Goal: Task Accomplishment & Management: Manage account settings

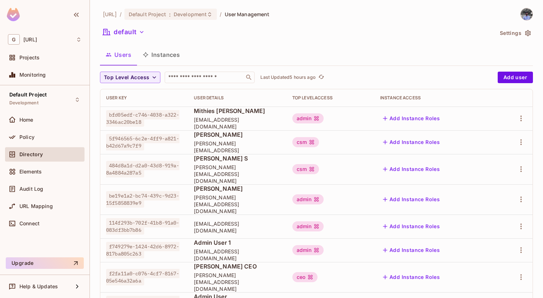
scroll to position [204, 0]
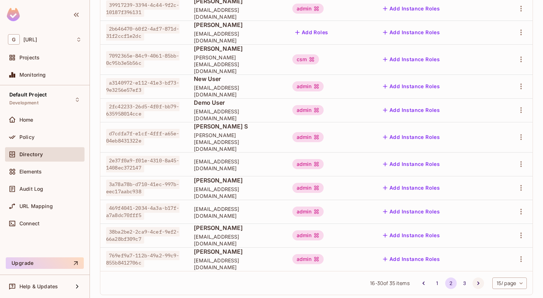
click at [476, 277] on button "Go to next page" at bounding box center [478, 283] width 12 height 12
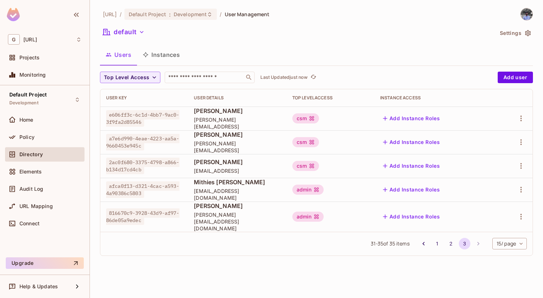
click at [519, 173] on td at bounding box center [513, 166] width 37 height 24
click at [519, 169] on icon "button" at bounding box center [520, 165] width 9 height 9
click at [485, 216] on div "Delete User" at bounding box center [492, 213] width 28 height 7
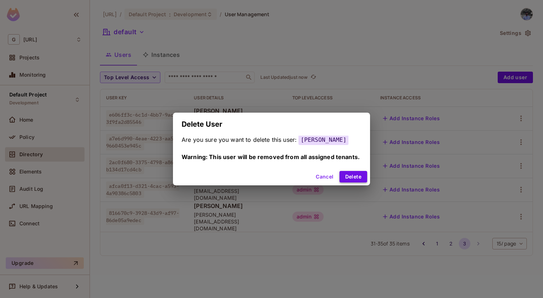
click at [351, 176] on button "Delete" at bounding box center [353, 177] width 28 height 12
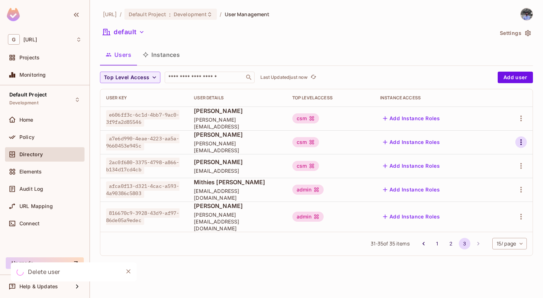
click at [523, 139] on icon "button" at bounding box center [520, 142] width 9 height 9
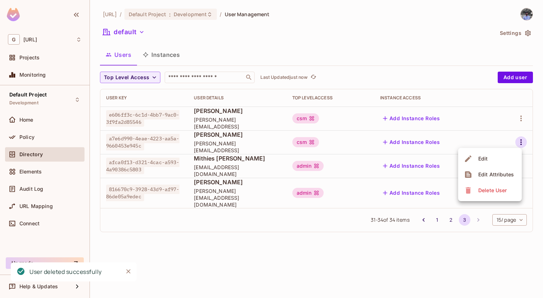
click at [472, 188] on icon at bounding box center [468, 190] width 9 height 9
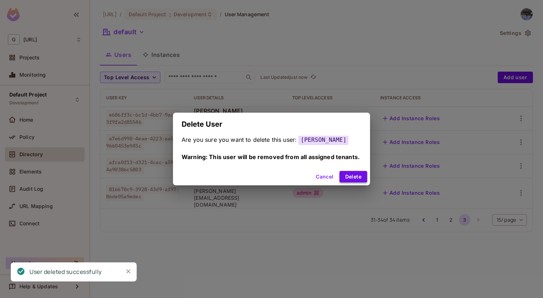
click at [355, 175] on button "Delete" at bounding box center [353, 177] width 28 height 12
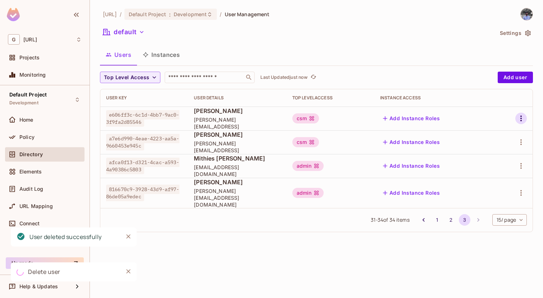
click at [518, 118] on icon "button" at bounding box center [520, 118] width 9 height 9
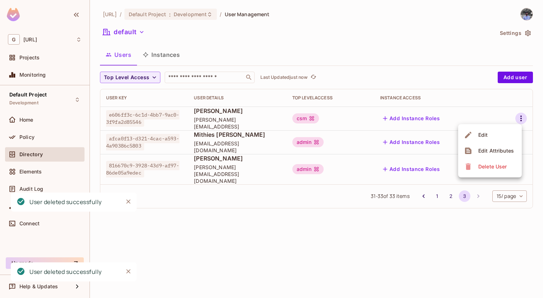
click at [482, 167] on div "Delete User" at bounding box center [492, 166] width 28 height 7
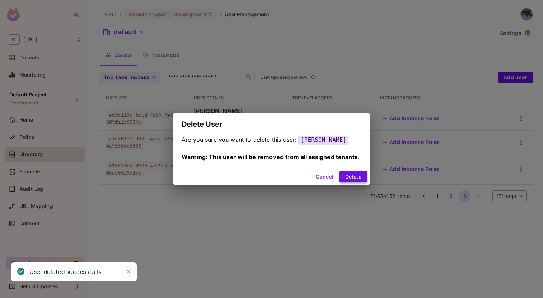
click at [361, 180] on button "Delete" at bounding box center [353, 177] width 28 height 12
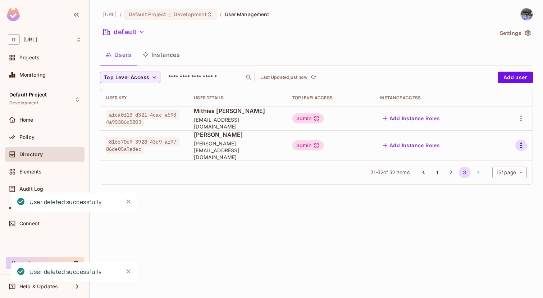
click at [520, 142] on icon "button" at bounding box center [520, 145] width 1 height 6
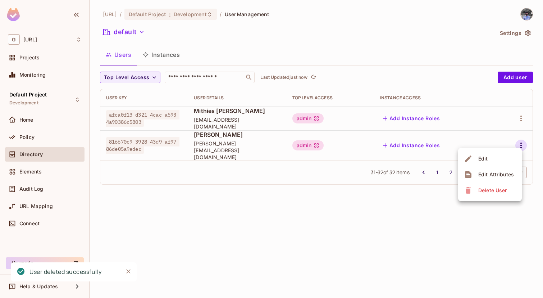
click at [479, 187] on div "Delete User" at bounding box center [492, 190] width 28 height 7
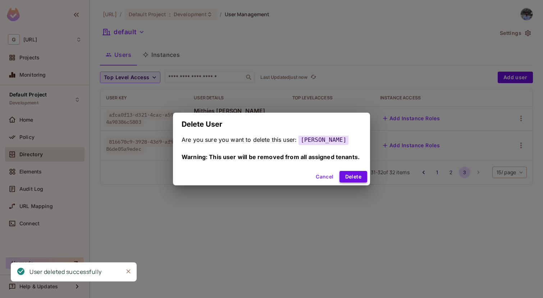
click at [358, 176] on button "Delete" at bounding box center [353, 177] width 28 height 12
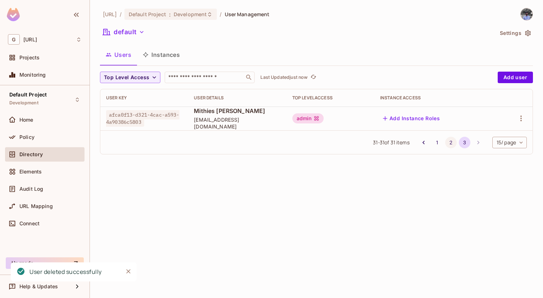
click at [446, 142] on button "2" at bounding box center [451, 143] width 12 height 12
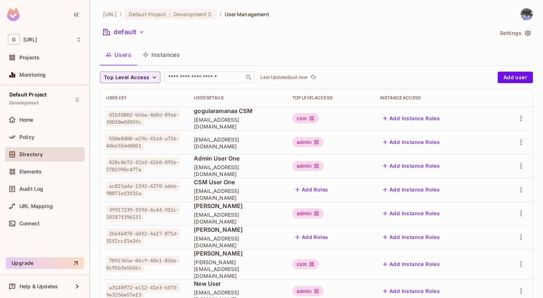
scroll to position [204, 0]
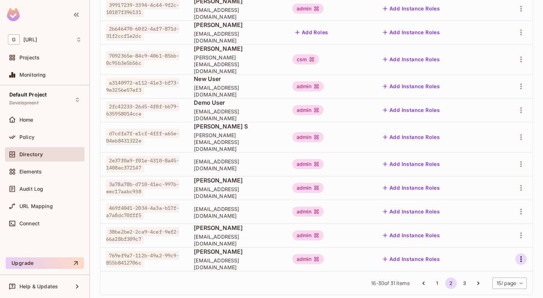
click at [519, 254] on icon "button" at bounding box center [520, 258] width 9 height 9
click at [491, 285] on span "Delete User" at bounding box center [492, 281] width 33 height 12
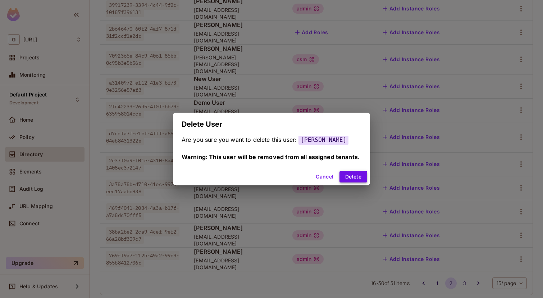
click at [360, 181] on button "Delete" at bounding box center [353, 177] width 28 height 12
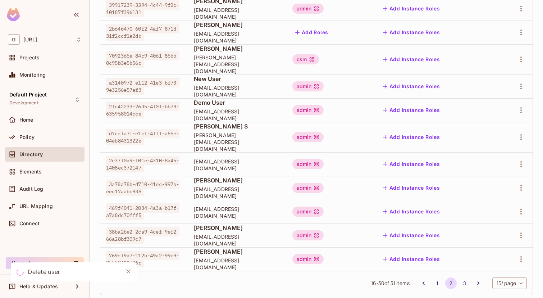
click at [360, 181] on button "Delete" at bounding box center [353, 177] width 28 height 12
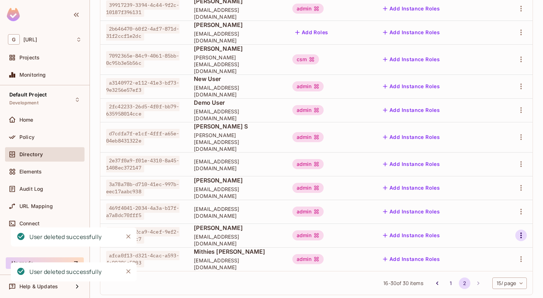
click at [520, 232] on icon "button" at bounding box center [520, 235] width 1 height 6
click at [496, 272] on div "Delete User" at bounding box center [492, 270] width 28 height 7
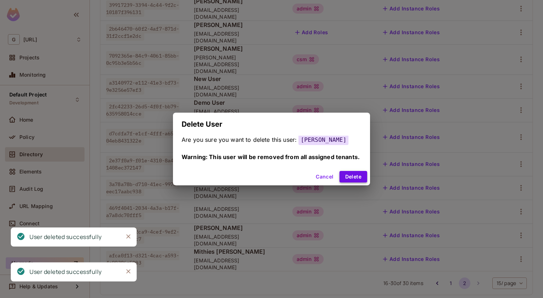
click at [362, 173] on button "Delete" at bounding box center [353, 177] width 28 height 12
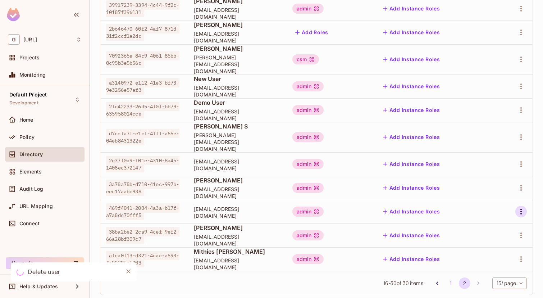
click at [520, 207] on icon "button" at bounding box center [520, 211] width 9 height 9
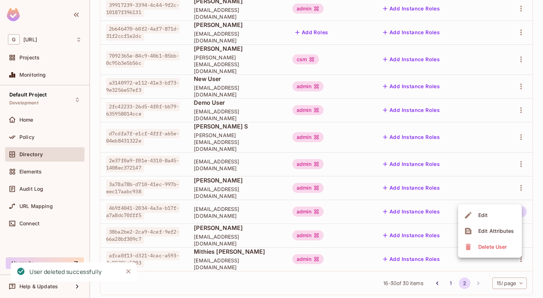
click at [489, 254] on li "Delete User" at bounding box center [490, 247] width 64 height 16
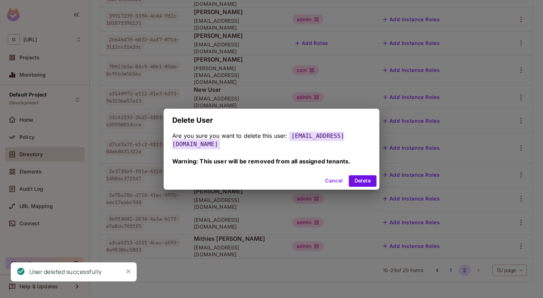
scroll to position [181, 0]
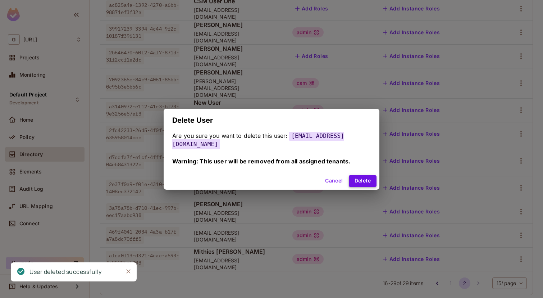
click at [367, 178] on button "Delete" at bounding box center [363, 181] width 28 height 12
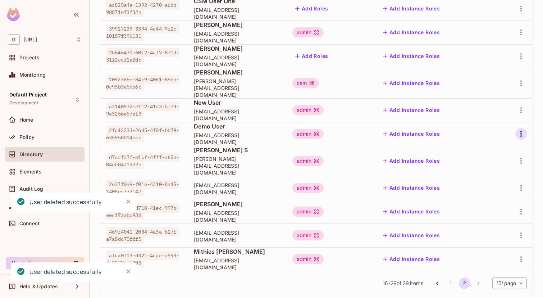
scroll to position [157, 0]
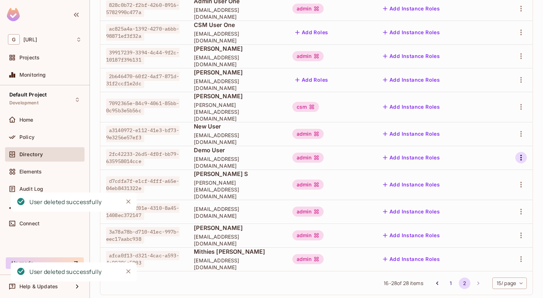
click at [522, 153] on icon "button" at bounding box center [520, 157] width 9 height 9
click at [482, 202] on div "Delete User" at bounding box center [492, 199] width 28 height 7
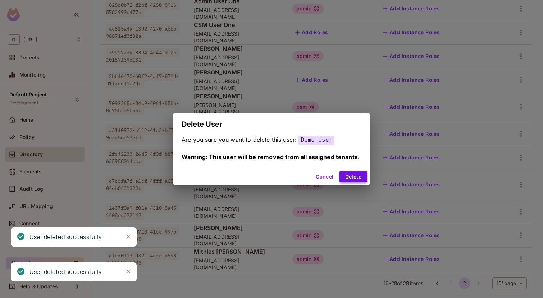
click at [357, 178] on button "Delete" at bounding box center [353, 177] width 28 height 12
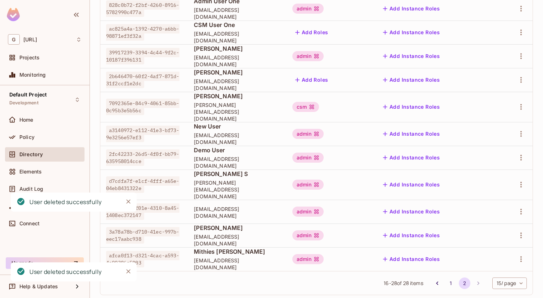
scroll to position [133, 0]
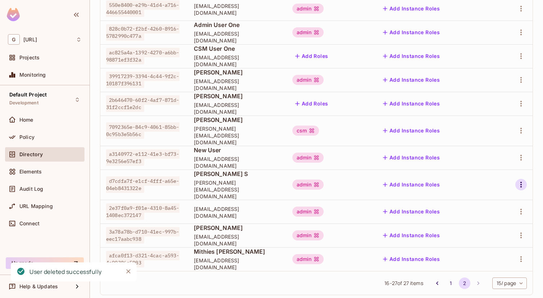
click at [519, 180] on icon "button" at bounding box center [520, 184] width 9 height 9
click at [479, 222] on div "Delete User" at bounding box center [492, 222] width 28 height 7
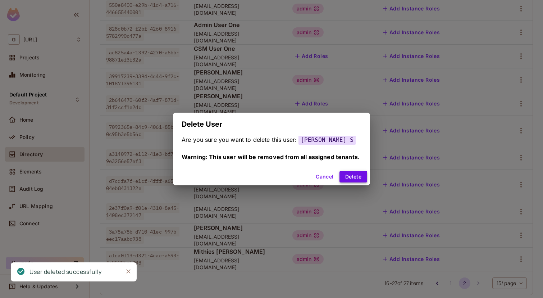
click at [358, 175] on button "Delete" at bounding box center [353, 177] width 28 height 12
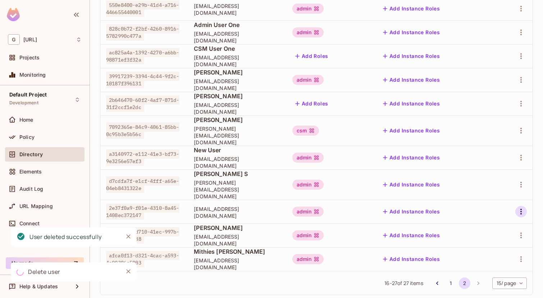
click at [519, 207] on icon "button" at bounding box center [520, 211] width 9 height 9
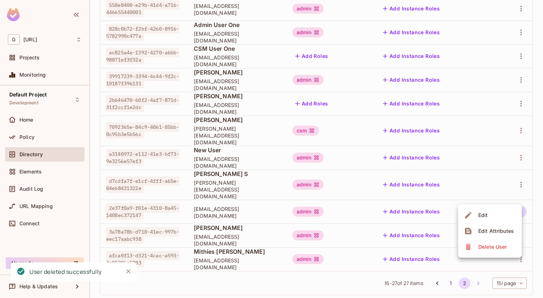
click at [478, 242] on span "Delete User" at bounding box center [492, 247] width 33 height 12
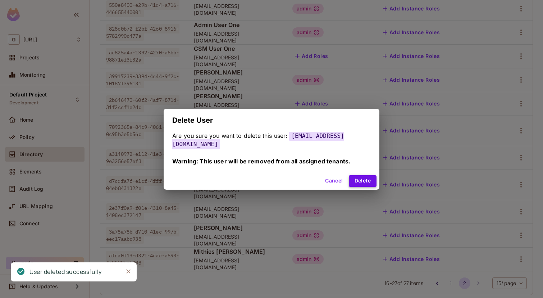
scroll to position [110, 0]
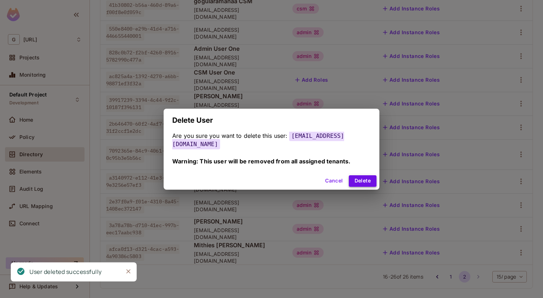
click at [357, 175] on button "Delete" at bounding box center [363, 181] width 28 height 12
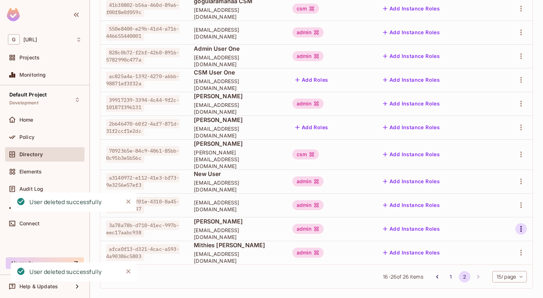
click at [521, 208] on icon "button" at bounding box center [520, 205] width 1 height 6
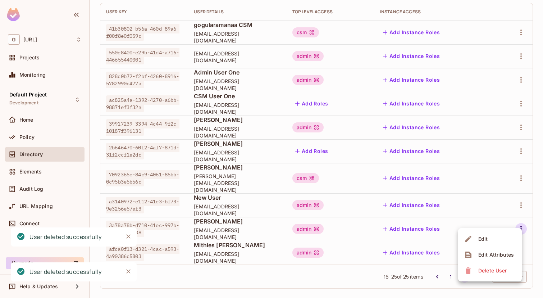
click at [470, 273] on icon at bounding box center [468, 270] width 9 height 9
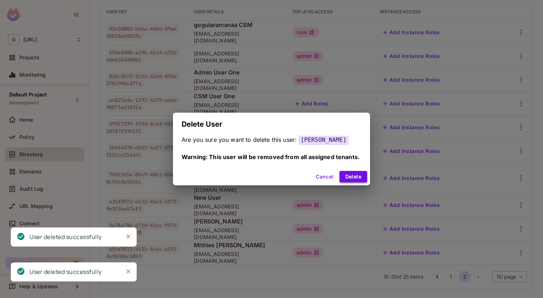
click at [363, 176] on button "Delete" at bounding box center [353, 177] width 28 height 12
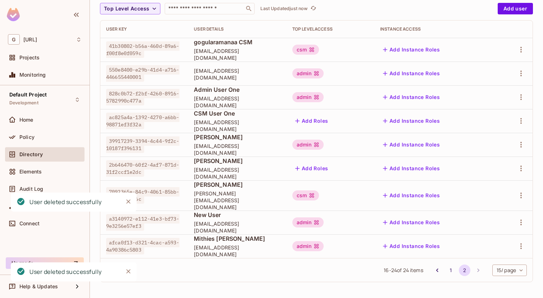
scroll to position [62, 0]
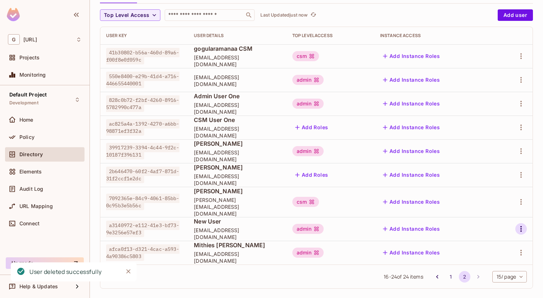
click at [520, 226] on icon "button" at bounding box center [520, 229] width 1 height 6
click at [492, 271] on div "Delete User" at bounding box center [492, 270] width 28 height 7
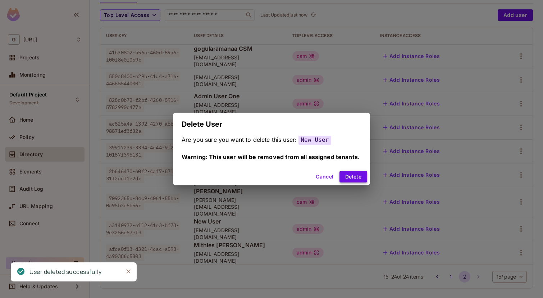
click at [359, 174] on button "Delete" at bounding box center [353, 177] width 28 height 12
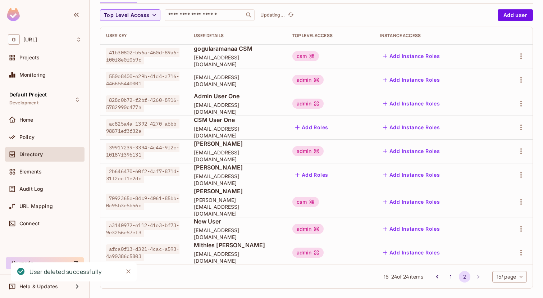
scroll to position [38, 0]
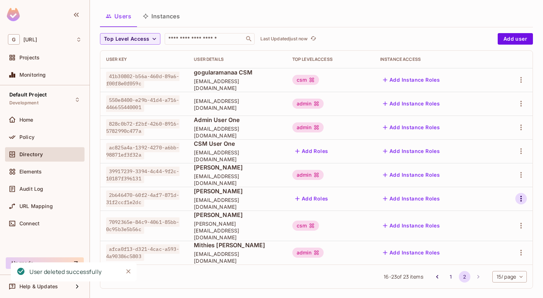
click at [519, 199] on icon "button" at bounding box center [520, 198] width 9 height 9
click at [498, 240] on li "Delete User" at bounding box center [490, 247] width 64 height 16
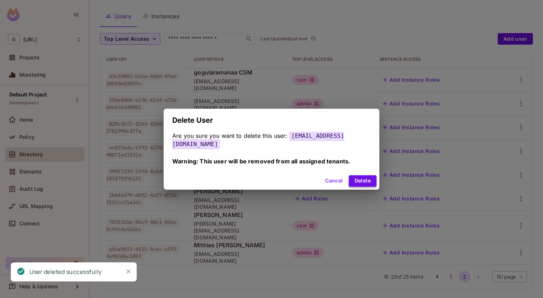
click at [355, 177] on button "Delete" at bounding box center [363, 181] width 28 height 12
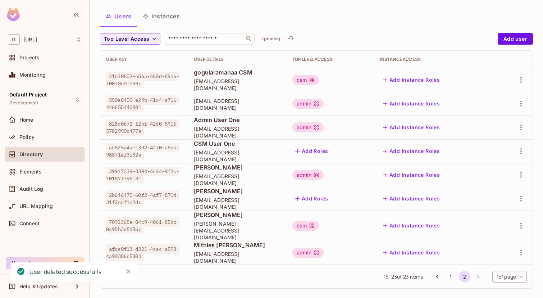
scroll to position [15, 0]
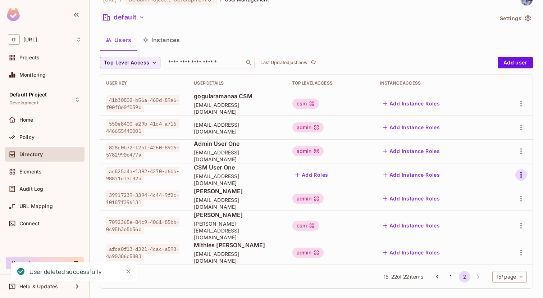
click at [518, 175] on icon "button" at bounding box center [520, 174] width 9 height 9
click at [491, 221] on div "Delete User" at bounding box center [492, 222] width 28 height 7
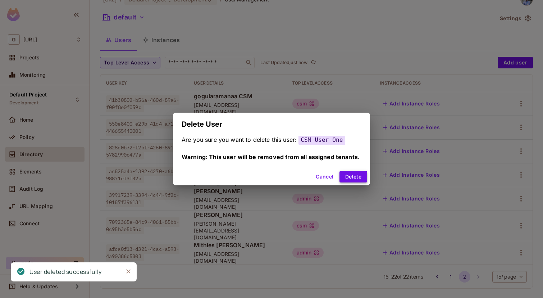
click at [352, 177] on button "Delete" at bounding box center [353, 177] width 28 height 12
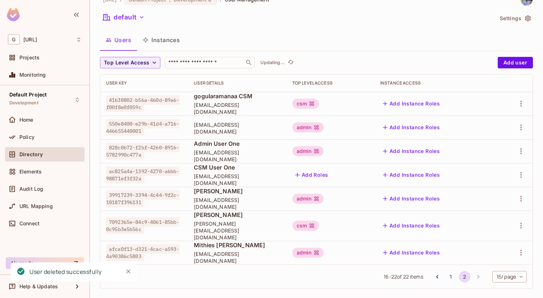
scroll to position [0, 0]
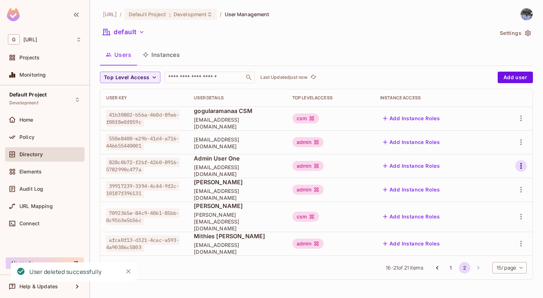
click at [519, 167] on icon "button" at bounding box center [520, 165] width 9 height 9
click at [490, 218] on span "Delete User" at bounding box center [492, 214] width 33 height 12
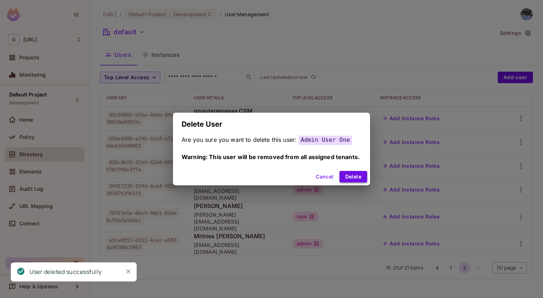
click at [352, 171] on button "Delete" at bounding box center [353, 177] width 28 height 12
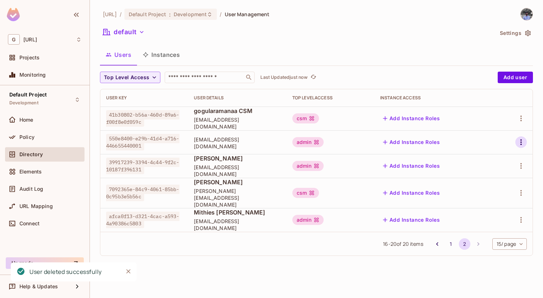
click at [520, 142] on icon "button" at bounding box center [520, 142] width 9 height 9
click at [491, 188] on div "Delete User" at bounding box center [492, 190] width 28 height 7
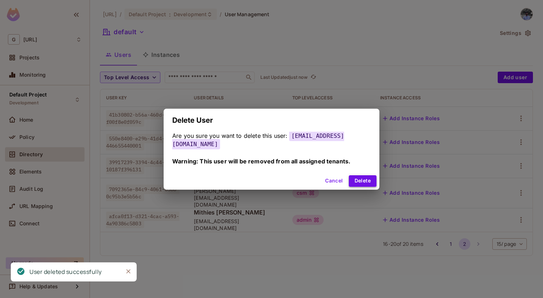
click at [358, 176] on button "Delete" at bounding box center [363, 181] width 28 height 12
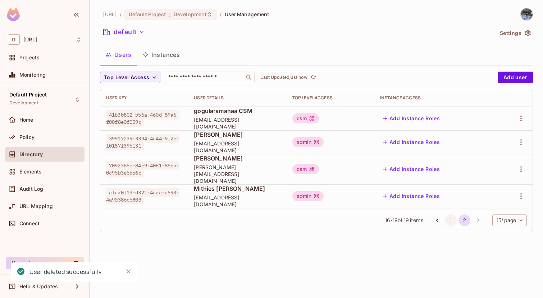
click at [448, 214] on button "1" at bounding box center [451, 220] width 12 height 12
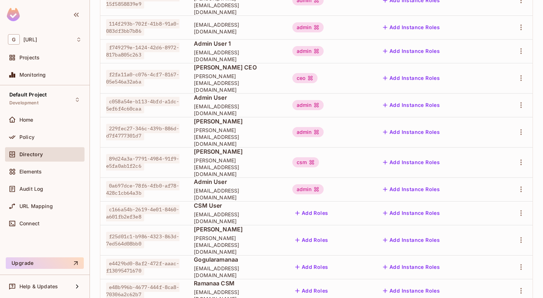
scroll to position [196, 0]
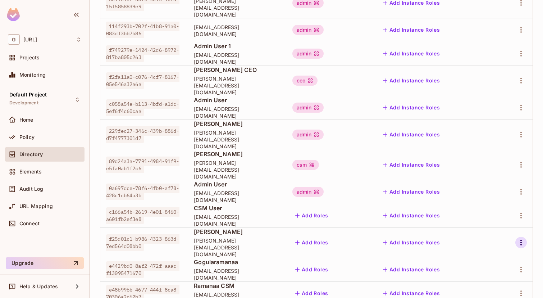
click at [521, 238] on icon "button" at bounding box center [520, 242] width 9 height 9
click at [491, 253] on div "Delete User" at bounding box center [492, 254] width 28 height 7
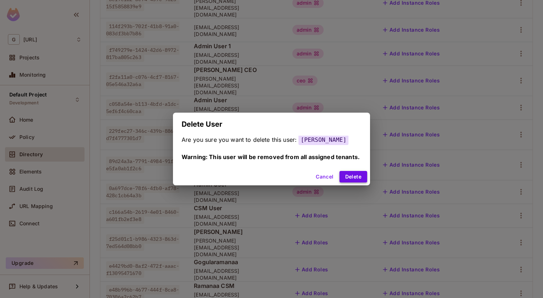
click at [358, 175] on button "Delete" at bounding box center [353, 177] width 28 height 12
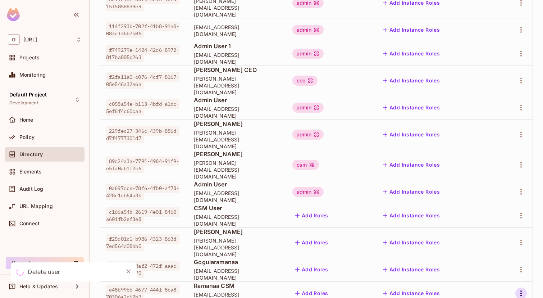
click at [523, 289] on icon "button" at bounding box center [520, 293] width 9 height 9
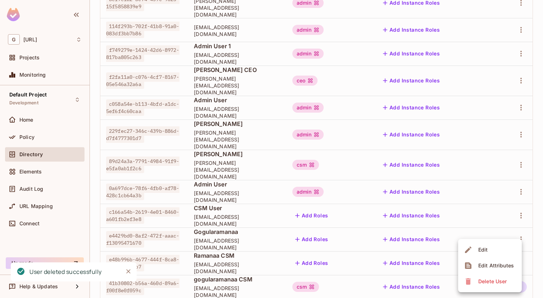
click at [467, 209] on div at bounding box center [271, 149] width 543 height 298
click at [520, 211] on icon "button" at bounding box center [520, 215] width 9 height 9
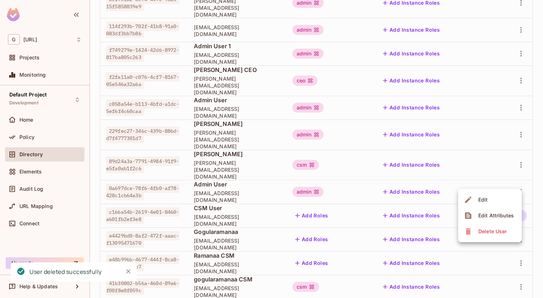
click at [491, 234] on div "Delete User" at bounding box center [492, 230] width 28 height 7
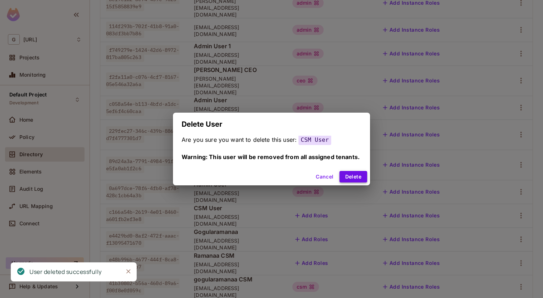
click at [359, 177] on button "Delete" at bounding box center [353, 177] width 28 height 12
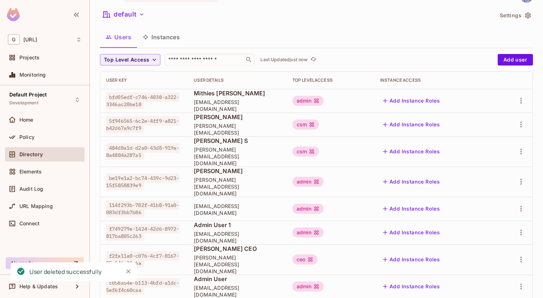
scroll to position [11, 0]
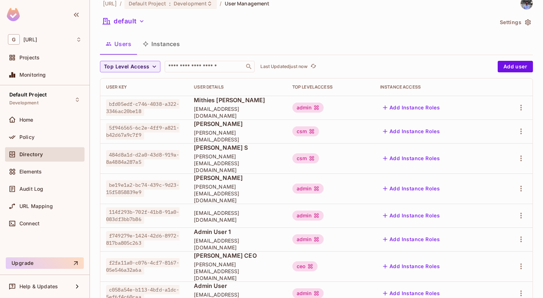
click at [522, 210] on div at bounding box center [514, 216] width 26 height 12
click at [522, 211] on icon "button" at bounding box center [520, 215] width 9 height 9
click at [486, 249] on div "Delete User" at bounding box center [492, 250] width 28 height 7
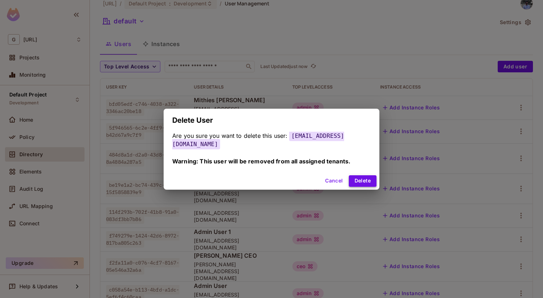
click at [354, 180] on button "Delete" at bounding box center [363, 181] width 28 height 12
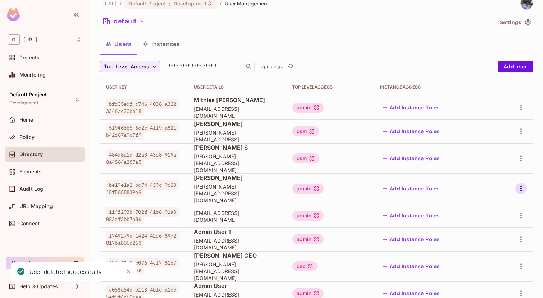
click at [521, 184] on icon "button" at bounding box center [520, 188] width 9 height 9
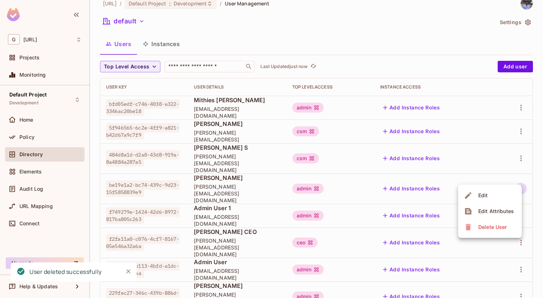
click at [483, 228] on div "Delete User" at bounding box center [492, 226] width 28 height 7
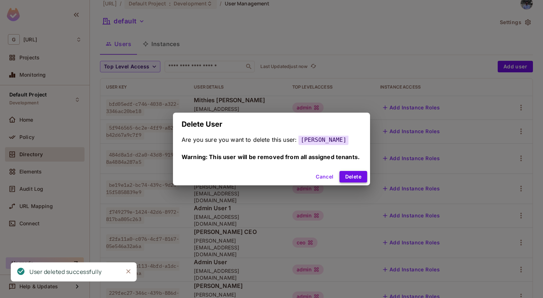
click at [354, 173] on button "Delete" at bounding box center [353, 177] width 28 height 12
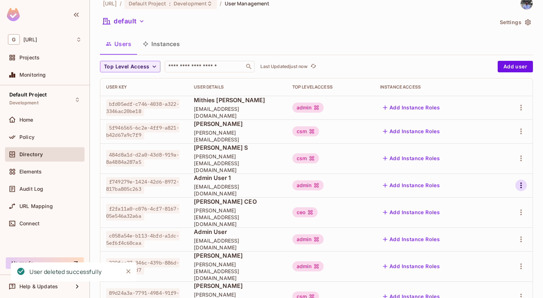
click at [519, 181] on icon "button" at bounding box center [520, 185] width 9 height 9
click at [491, 220] on li "Delete User" at bounding box center [490, 227] width 64 height 16
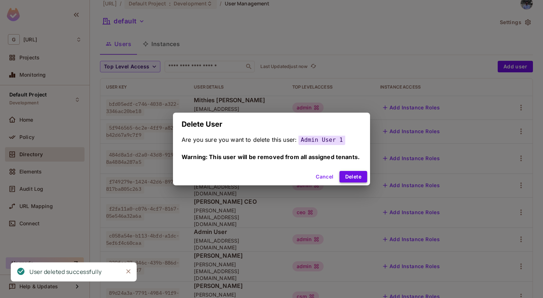
click at [355, 171] on button "Delete" at bounding box center [353, 177] width 28 height 12
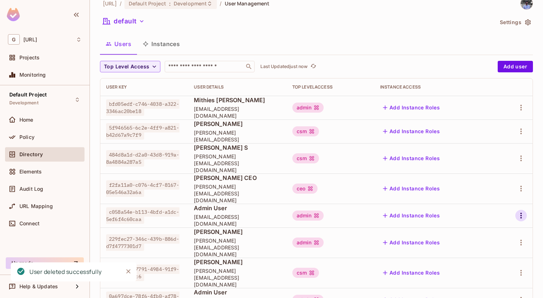
click at [522, 211] on icon "button" at bounding box center [520, 215] width 9 height 9
click at [490, 255] on span "Delete User" at bounding box center [492, 251] width 33 height 12
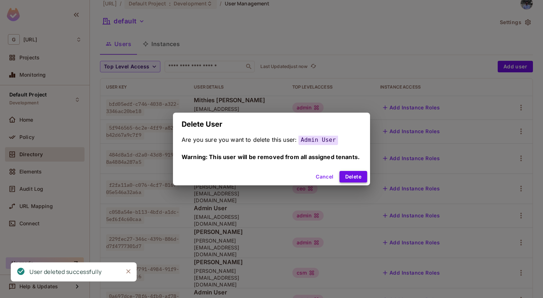
click at [353, 175] on button "Delete" at bounding box center [353, 177] width 28 height 12
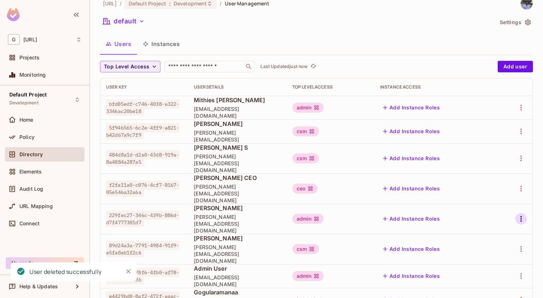
click at [520, 214] on icon "button" at bounding box center [520, 218] width 9 height 9
click at [489, 249] on div "Delete User" at bounding box center [492, 250] width 28 height 7
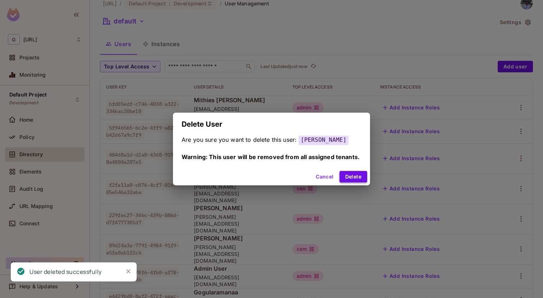
click at [365, 175] on button "Delete" at bounding box center [353, 177] width 28 height 12
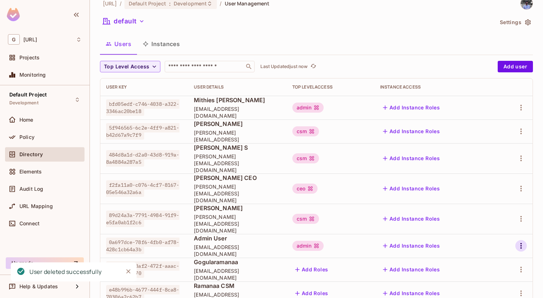
click at [520, 241] on icon "button" at bounding box center [520, 245] width 9 height 9
click at [489, 276] on div "Delete User" at bounding box center [492, 274] width 28 height 7
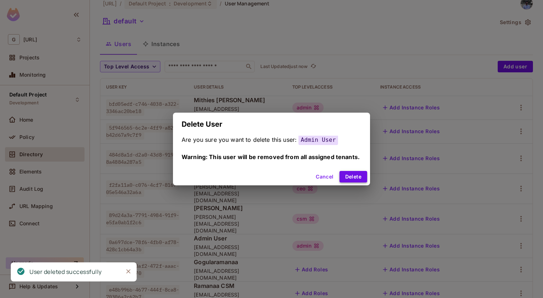
click at [354, 178] on button "Delete" at bounding box center [353, 177] width 28 height 12
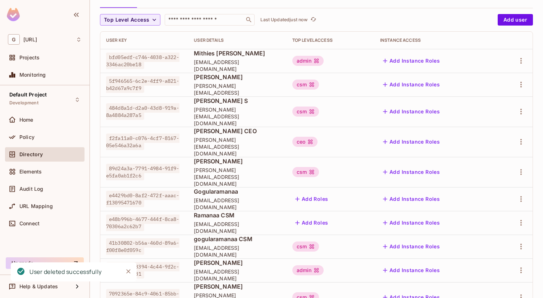
scroll to position [60, 0]
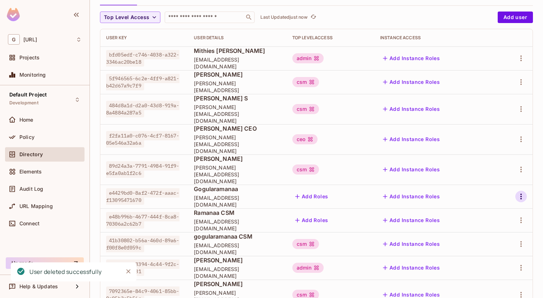
click at [519, 192] on icon "button" at bounding box center [520, 196] width 9 height 9
click at [484, 226] on div "Delete User" at bounding box center [492, 224] width 28 height 7
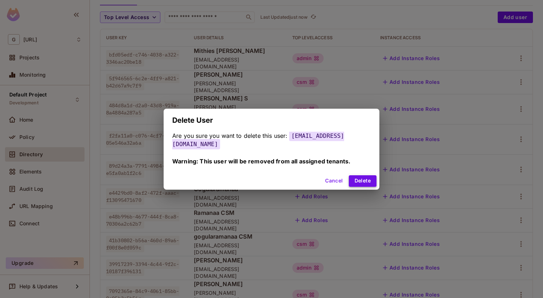
click at [352, 175] on button "Delete" at bounding box center [363, 181] width 28 height 12
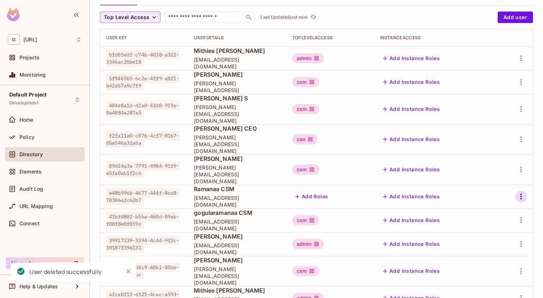
click at [521, 192] on icon "button" at bounding box center [520, 196] width 9 height 9
click at [492, 224] on div "Delete User" at bounding box center [492, 224] width 28 height 7
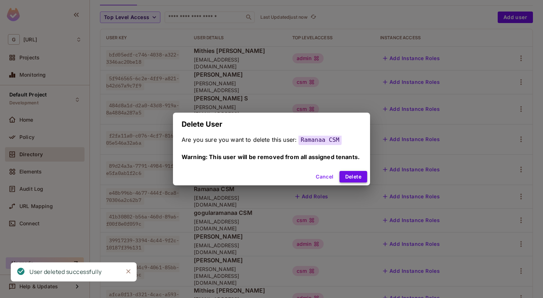
click at [355, 173] on button "Delete" at bounding box center [353, 177] width 28 height 12
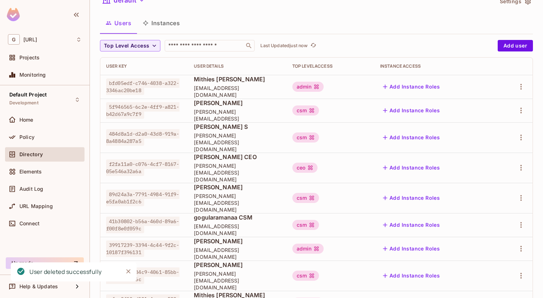
scroll to position [38, 0]
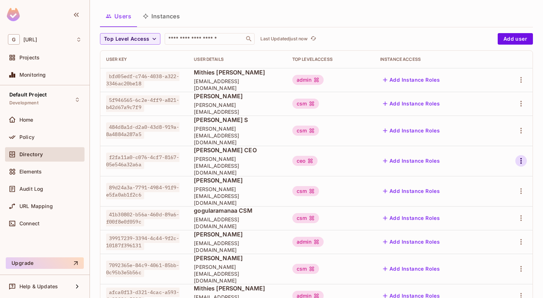
click at [521, 155] on button "button" at bounding box center [521, 161] width 12 height 12
click at [486, 199] on div "Delete User" at bounding box center [492, 199] width 28 height 7
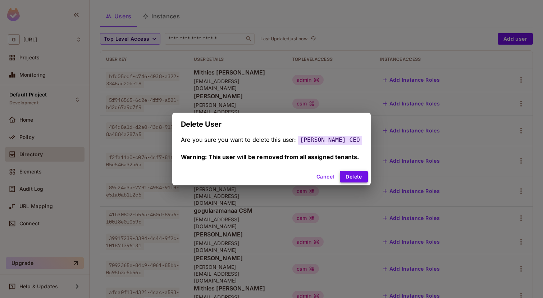
click at [355, 178] on button "Delete" at bounding box center [354, 177] width 28 height 12
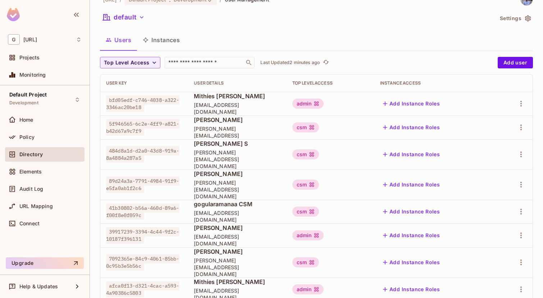
scroll to position [0, 0]
